Goal: Task Accomplishment & Management: Use online tool/utility

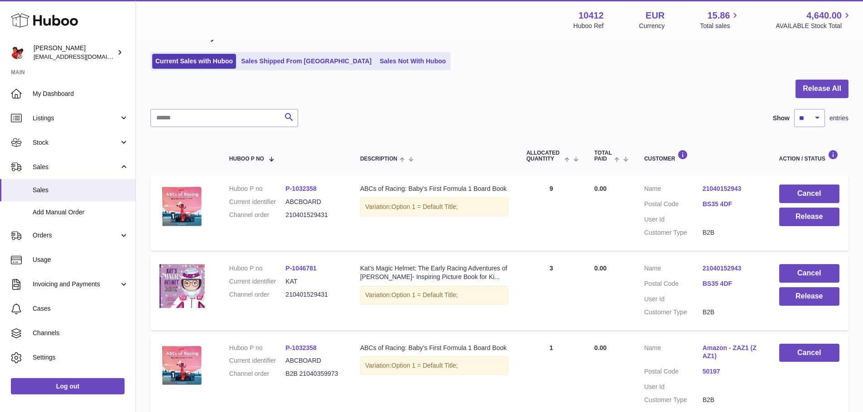
scroll to position [45, 0]
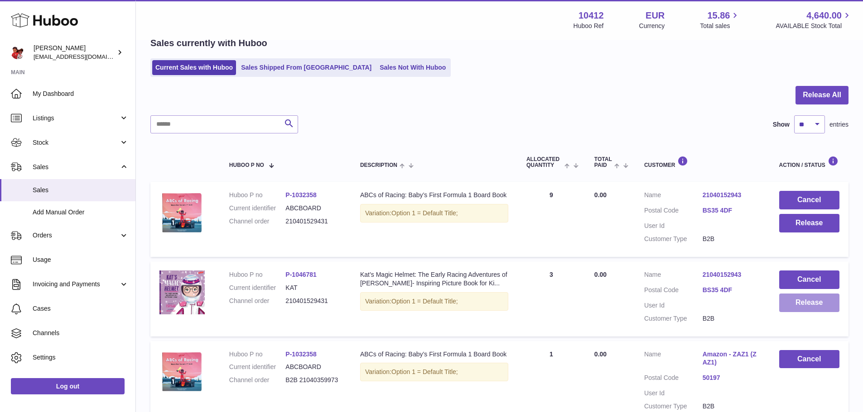
click at [810, 309] on button "Release" at bounding box center [809, 303] width 60 height 19
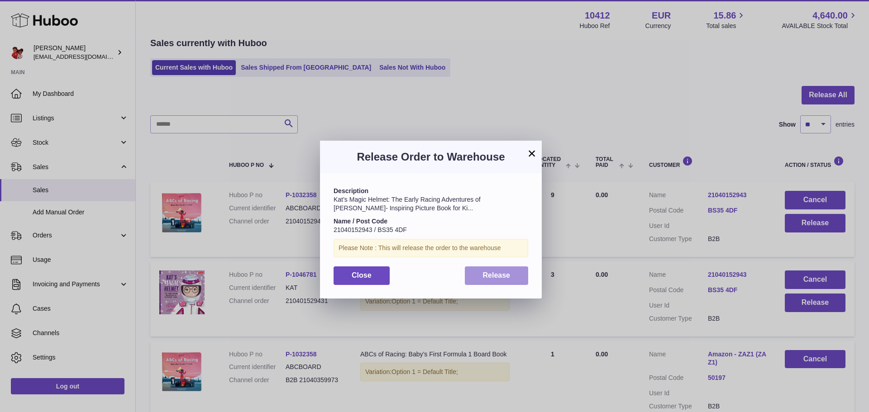
click at [481, 282] on button "Release" at bounding box center [497, 276] width 64 height 19
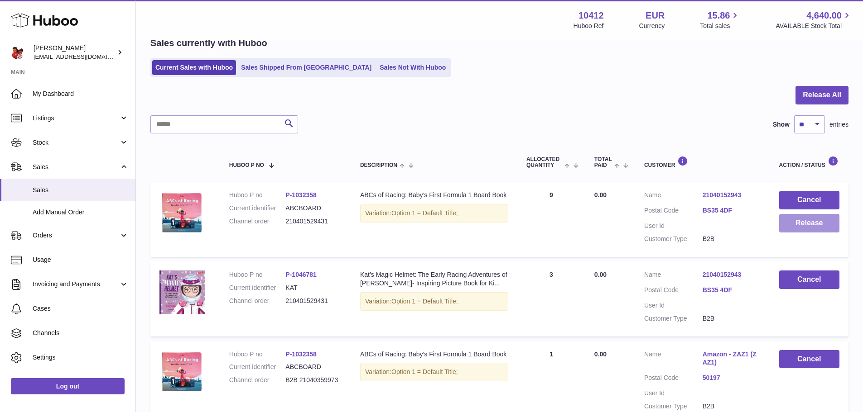
click at [789, 222] on button "Release" at bounding box center [809, 223] width 60 height 19
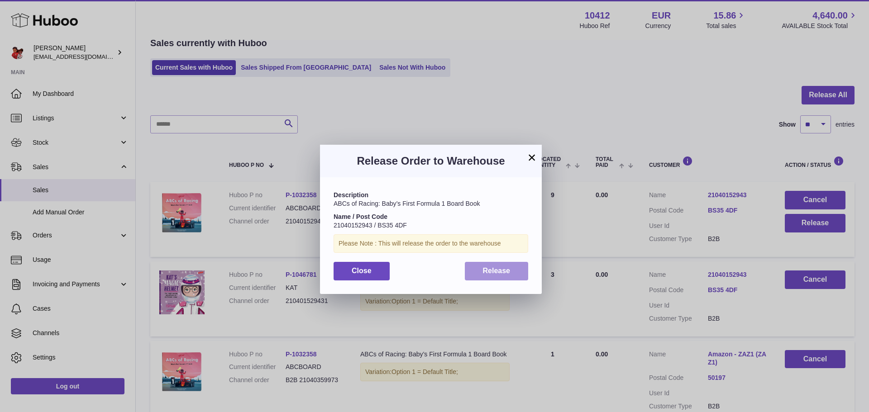
click at [513, 268] on button "Release" at bounding box center [497, 271] width 64 height 19
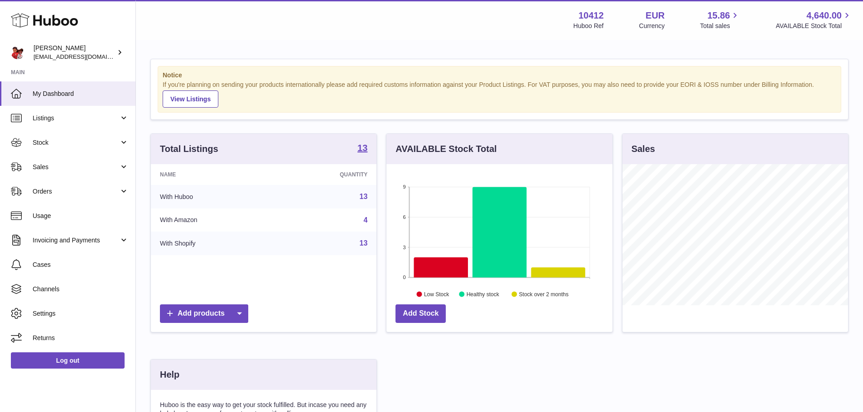
scroll to position [141, 226]
